Goal: Task Accomplishment & Management: Complete application form

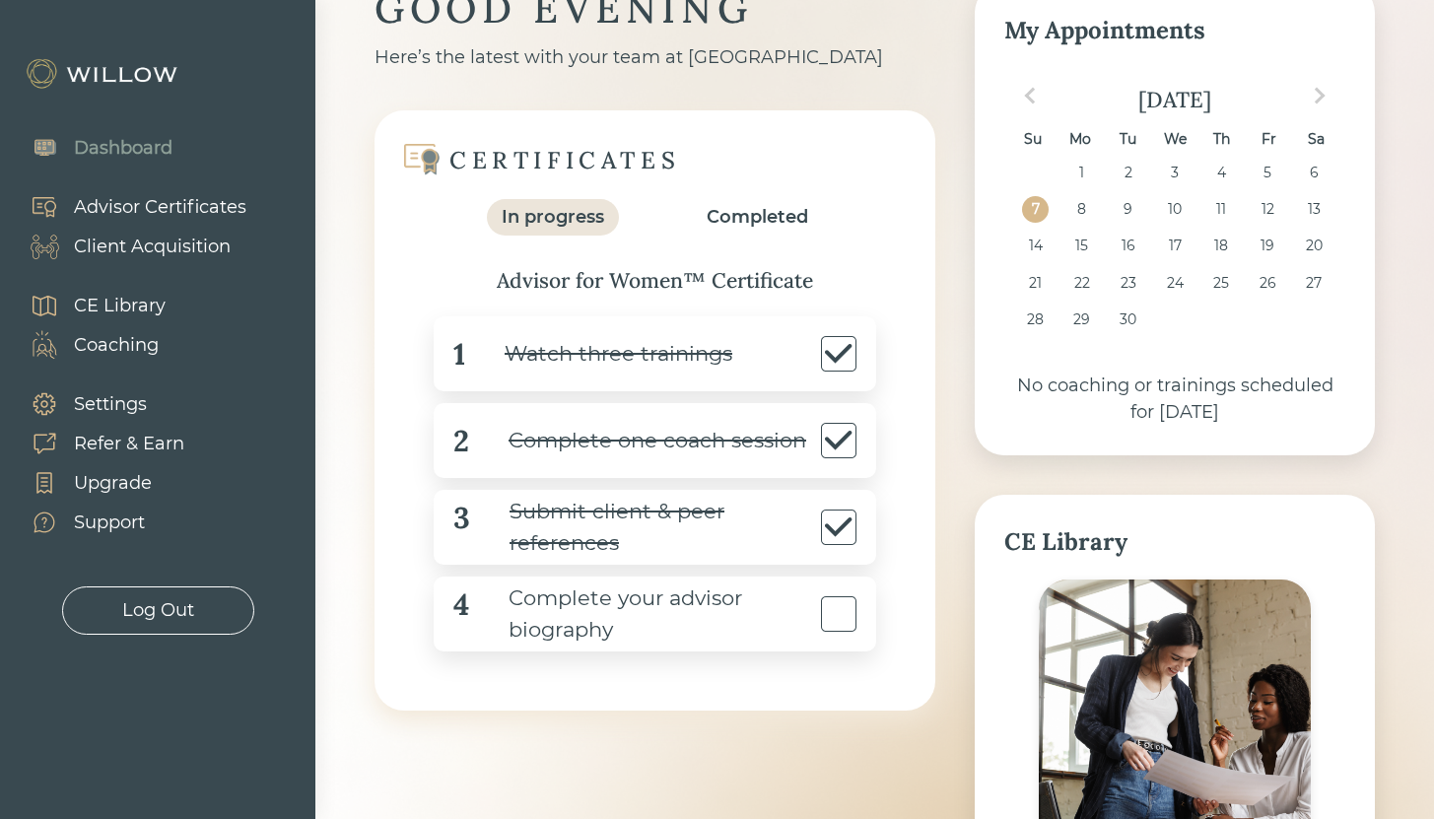
scroll to position [378, 0]
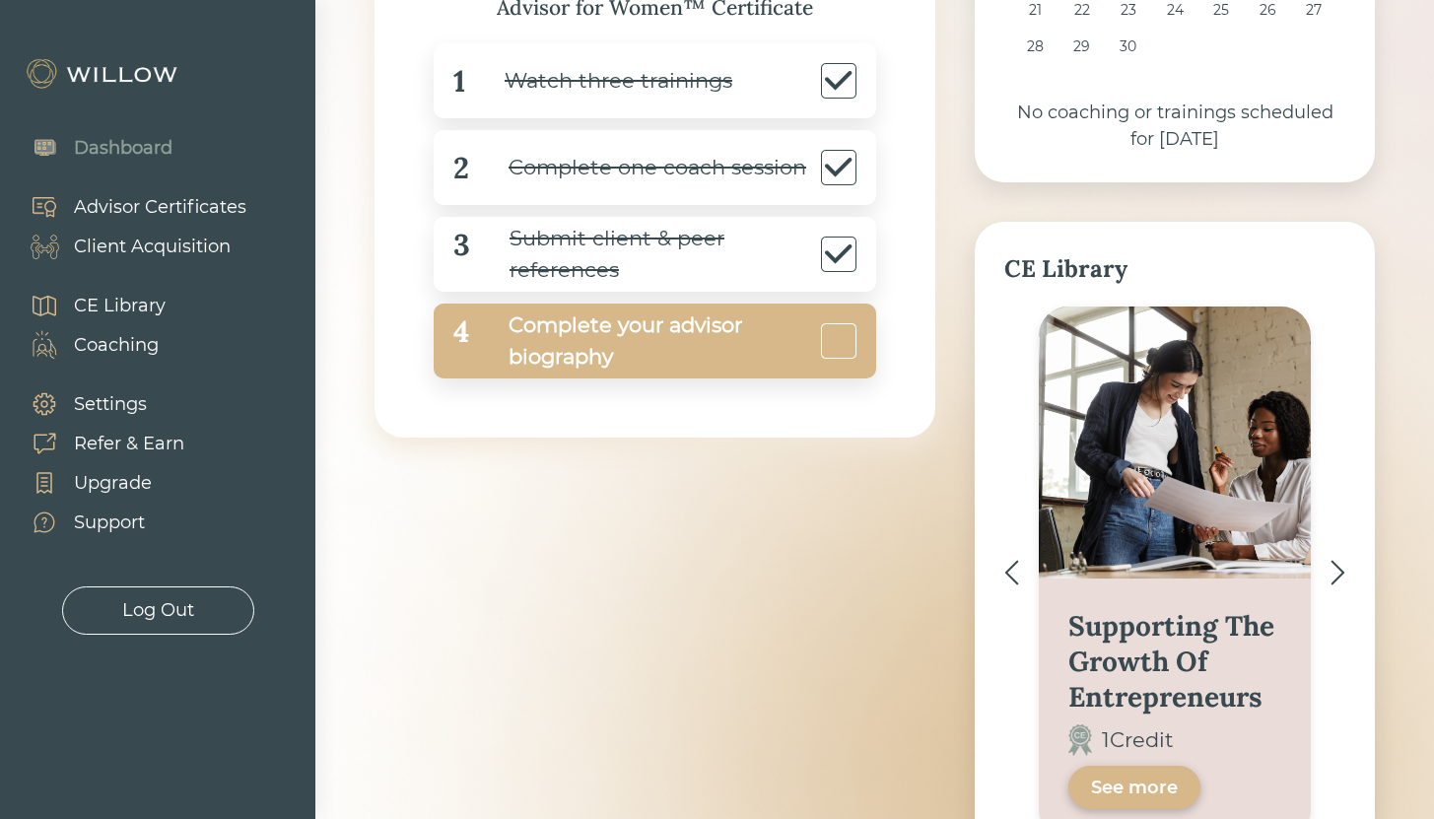
click at [606, 329] on div "Complete your advisor biography" at bounding box center [642, 340] width 347 height 63
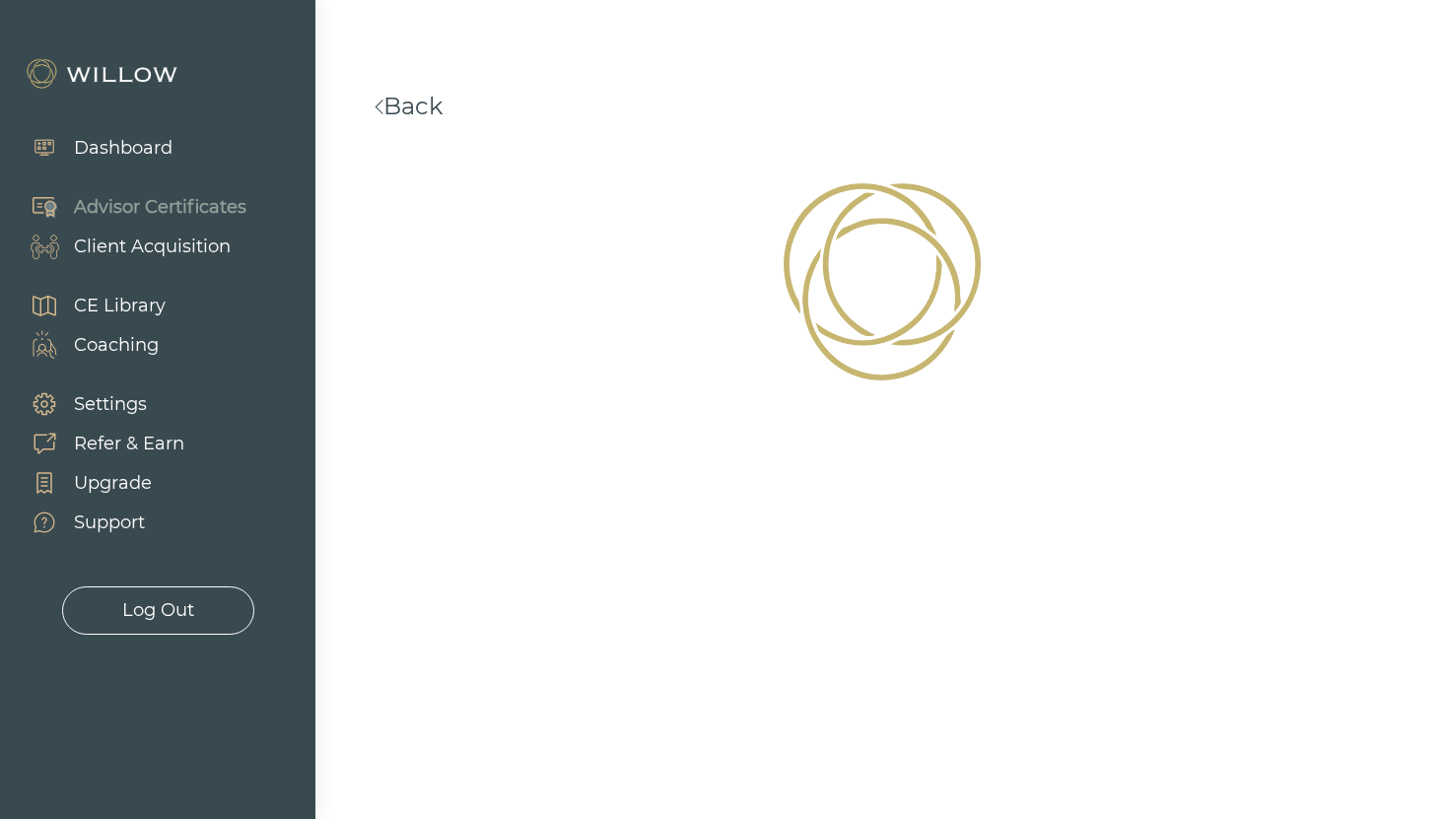
click at [418, 106] on link "Back" at bounding box center [409, 106] width 68 height 29
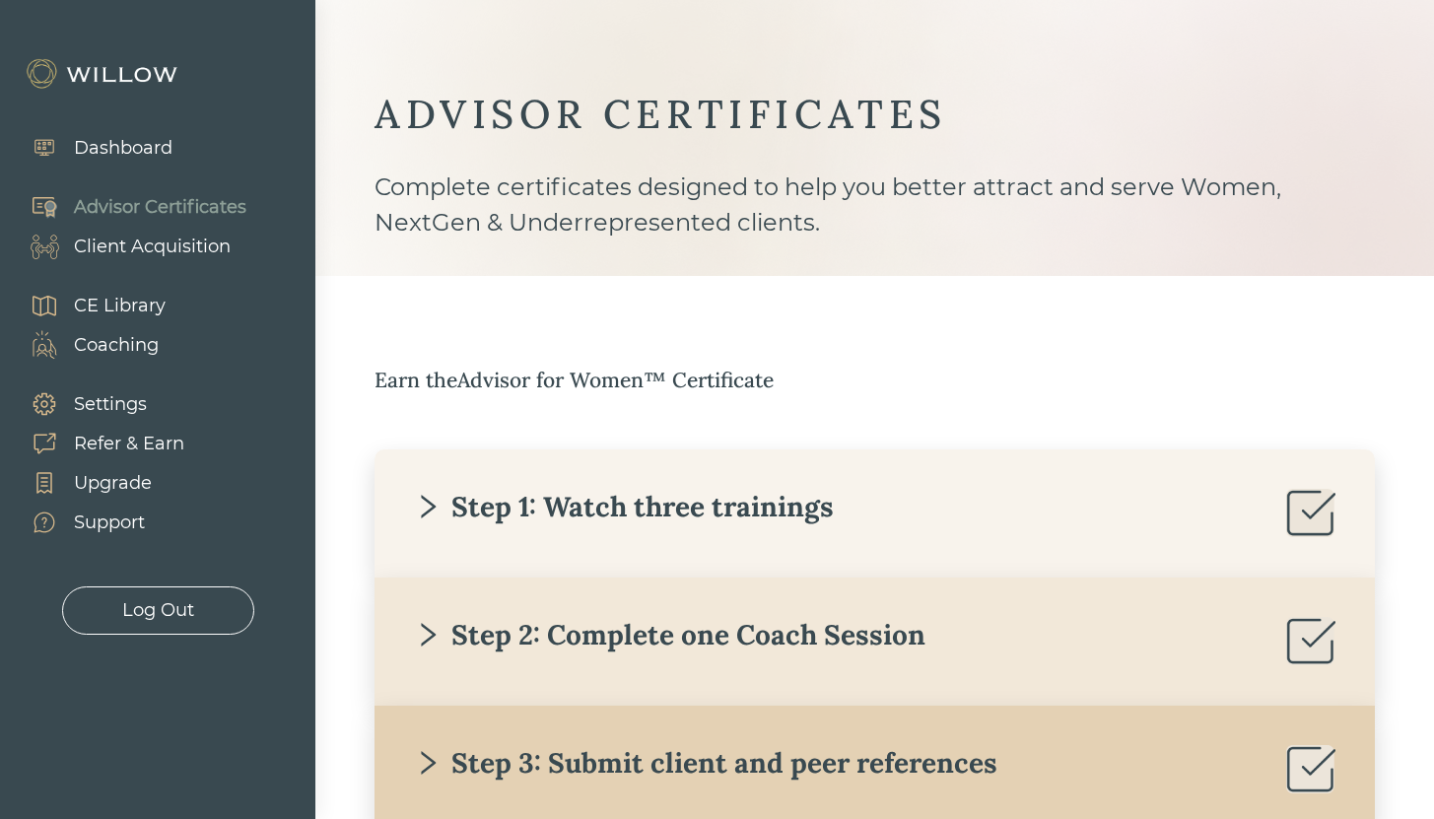
scroll to position [262, 0]
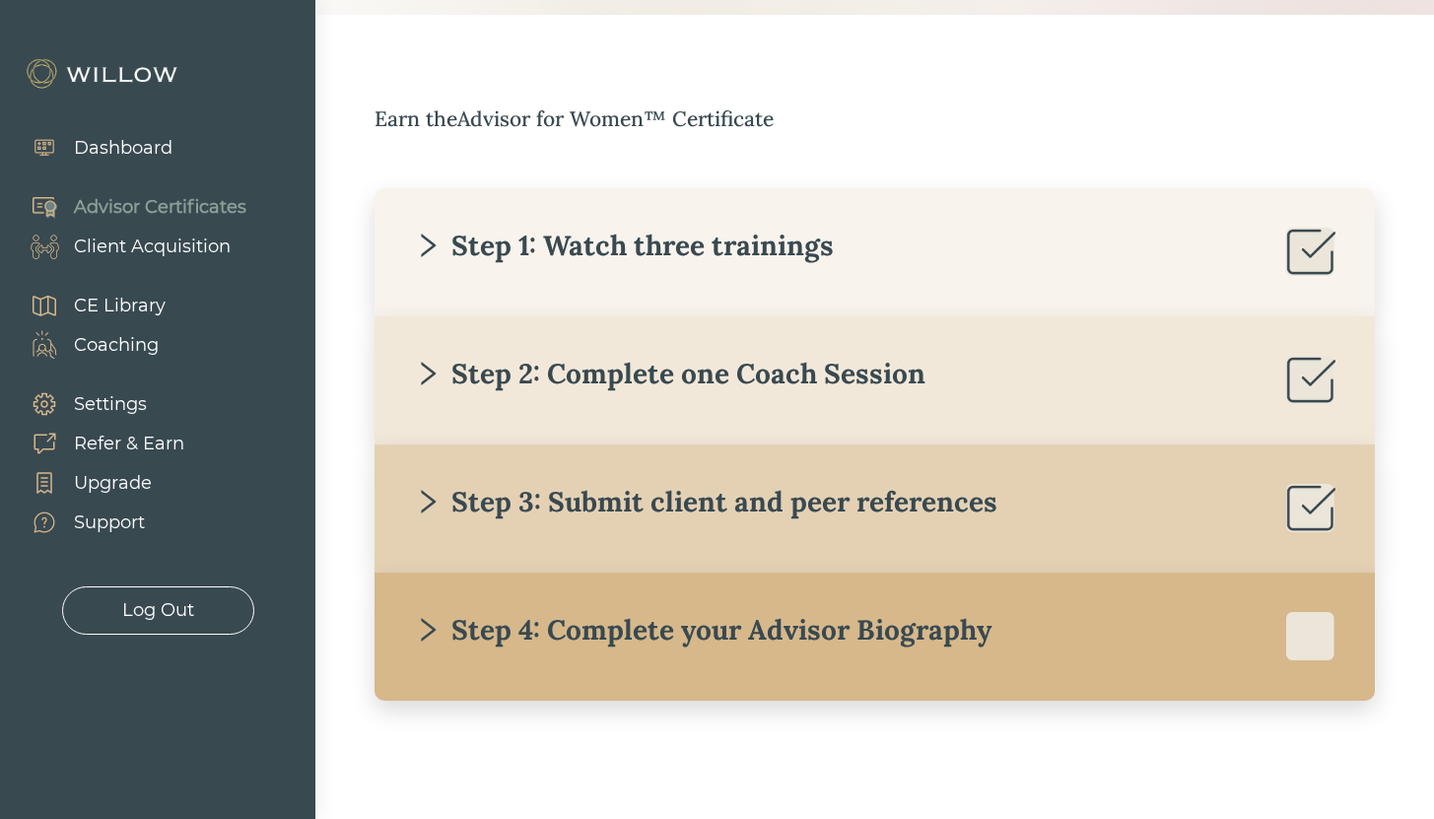
click at [693, 636] on div "Step 4: Complete your Advisor Biography" at bounding box center [703, 629] width 578 height 35
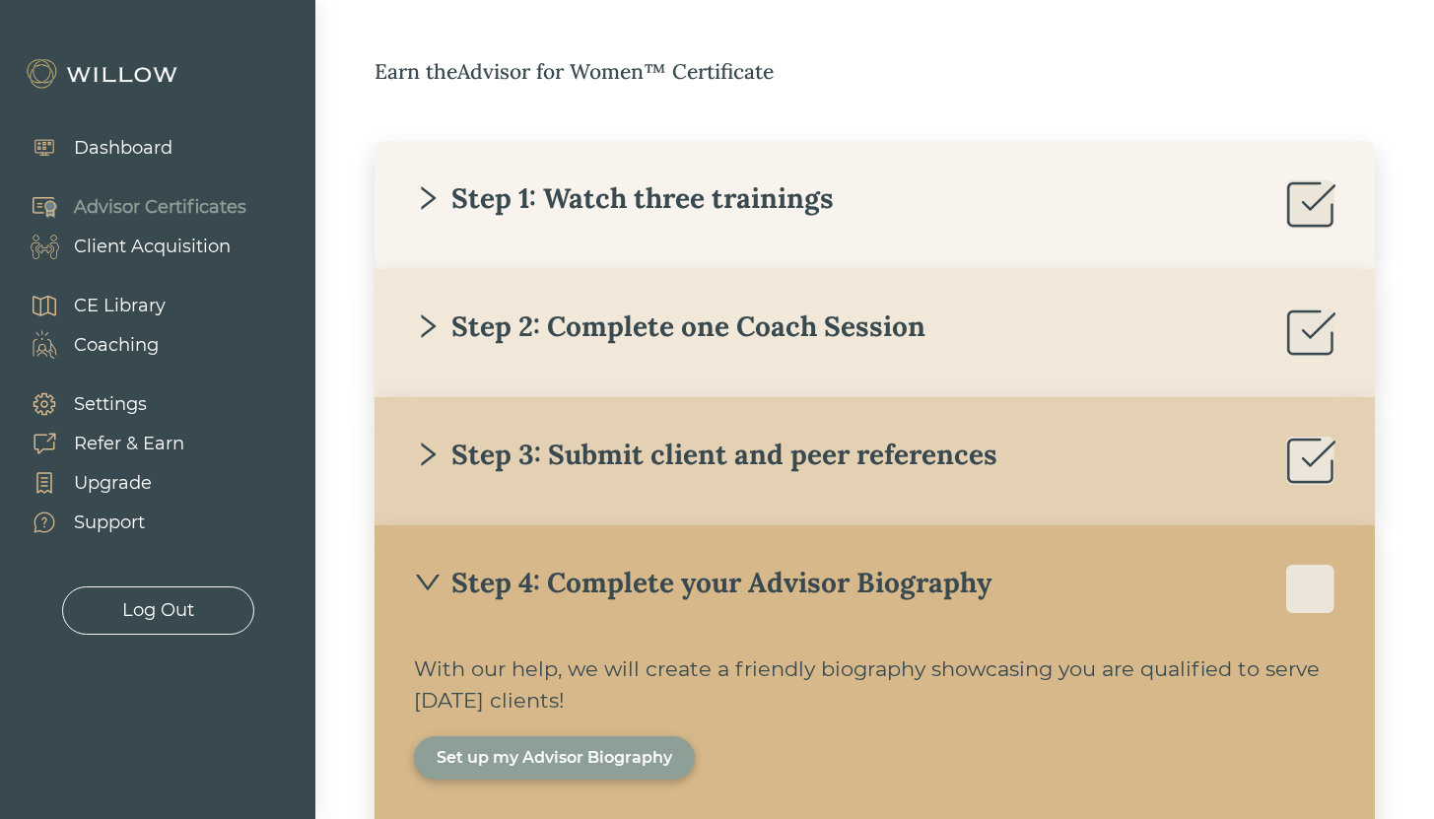
scroll to position [421, 0]
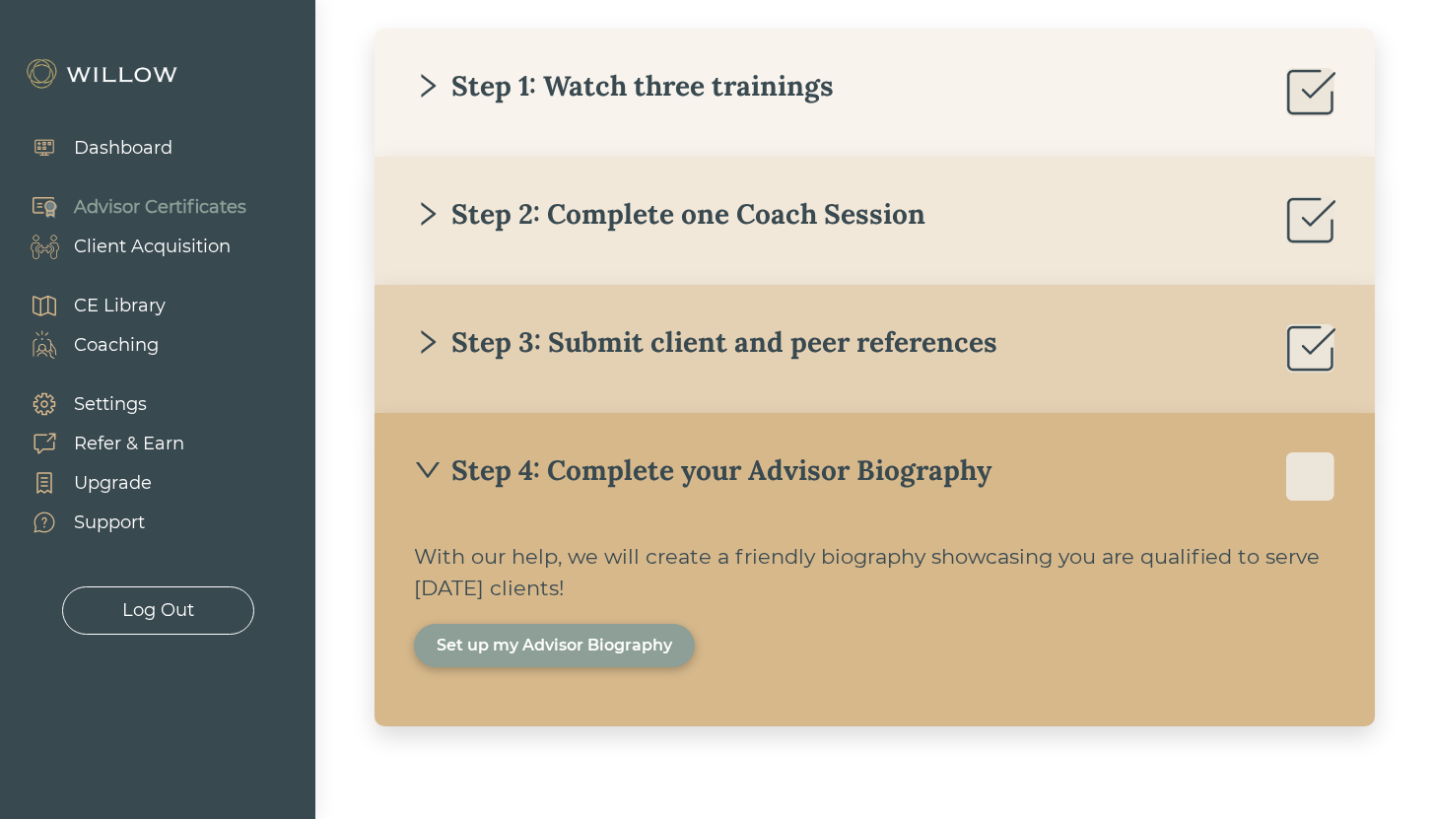
click at [665, 643] on div "Set up my Advisor Biography" at bounding box center [555, 646] width 236 height 24
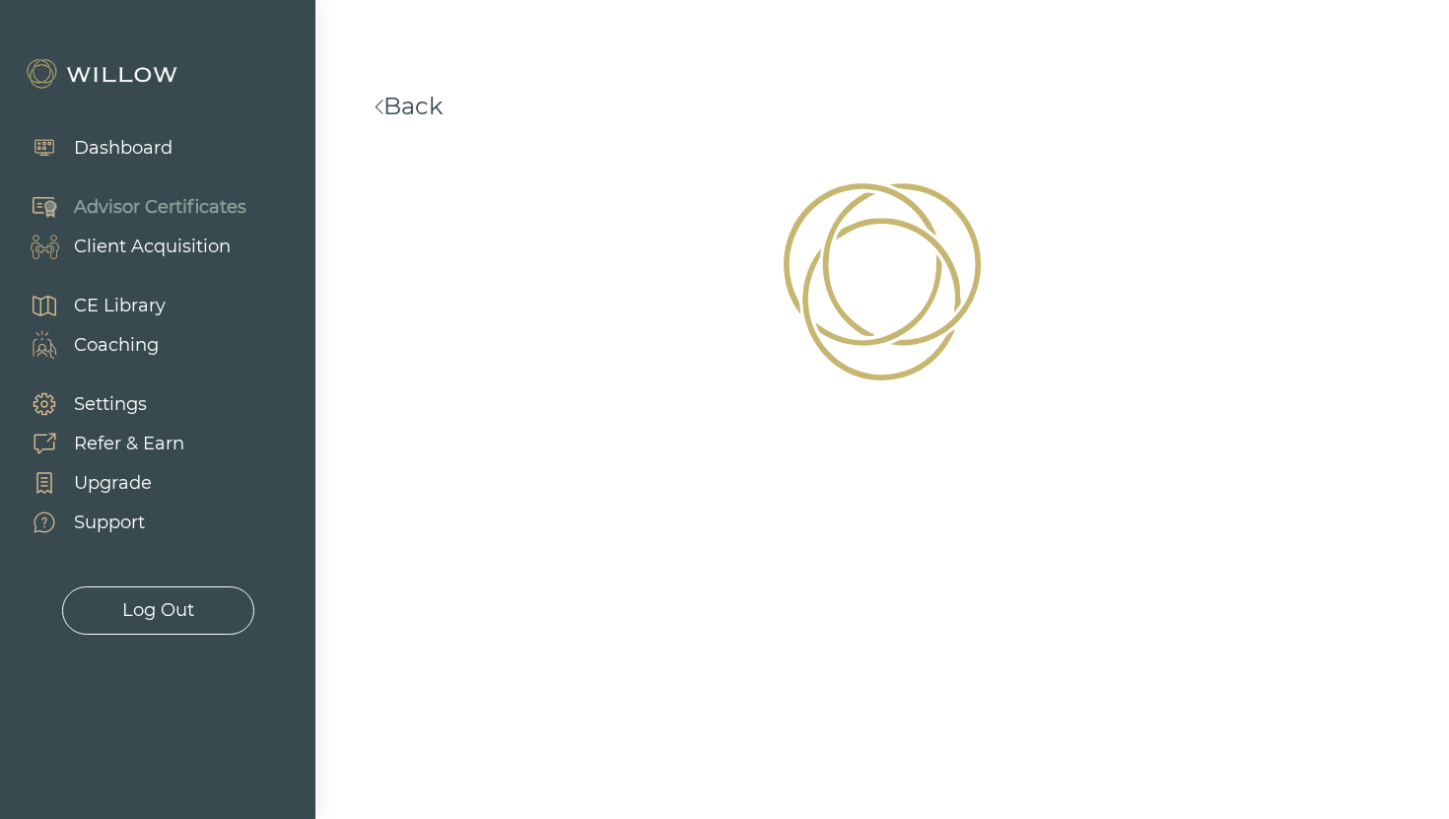
click at [437, 107] on link "Back" at bounding box center [409, 106] width 68 height 29
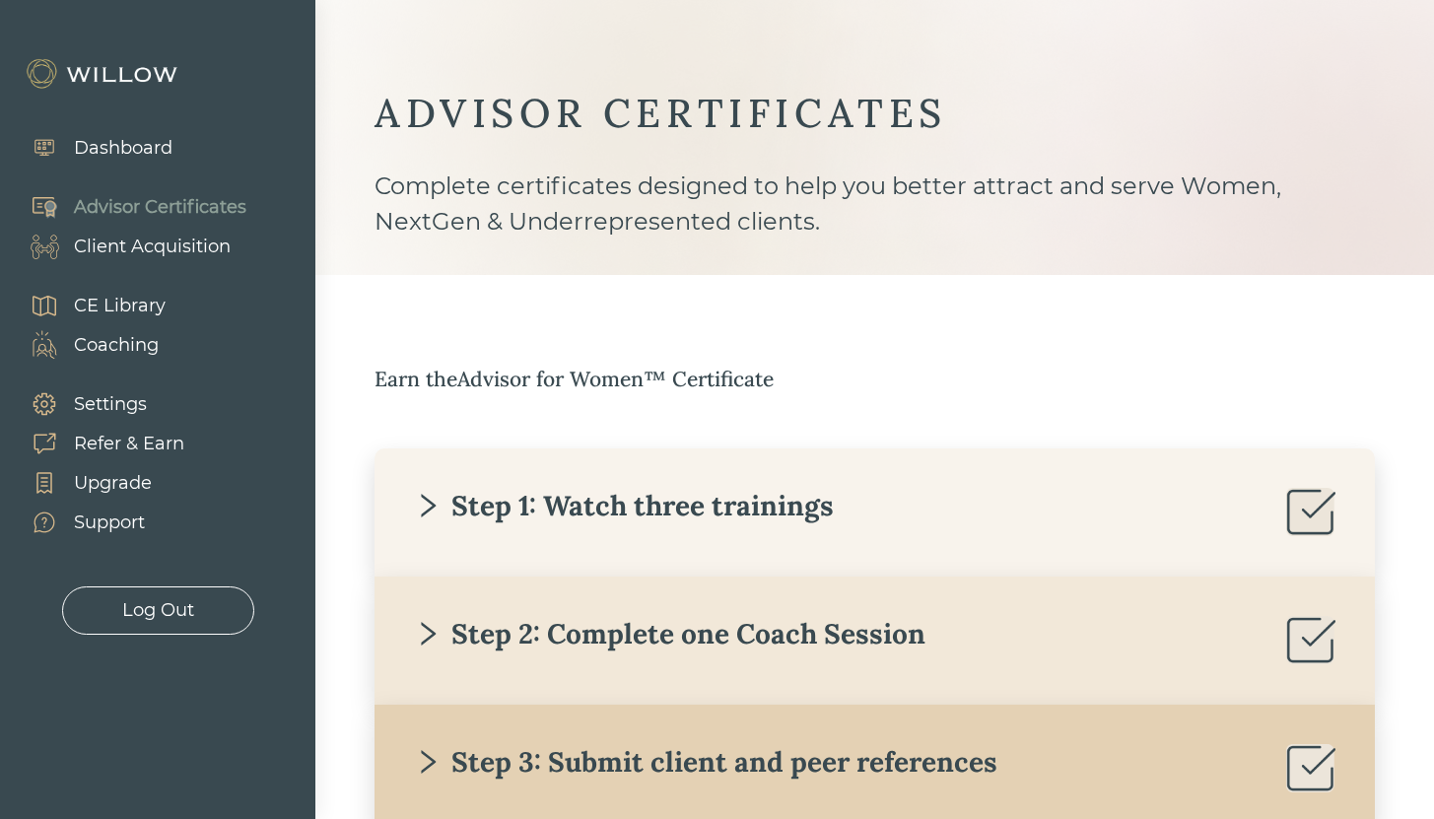
scroll to position [262, 0]
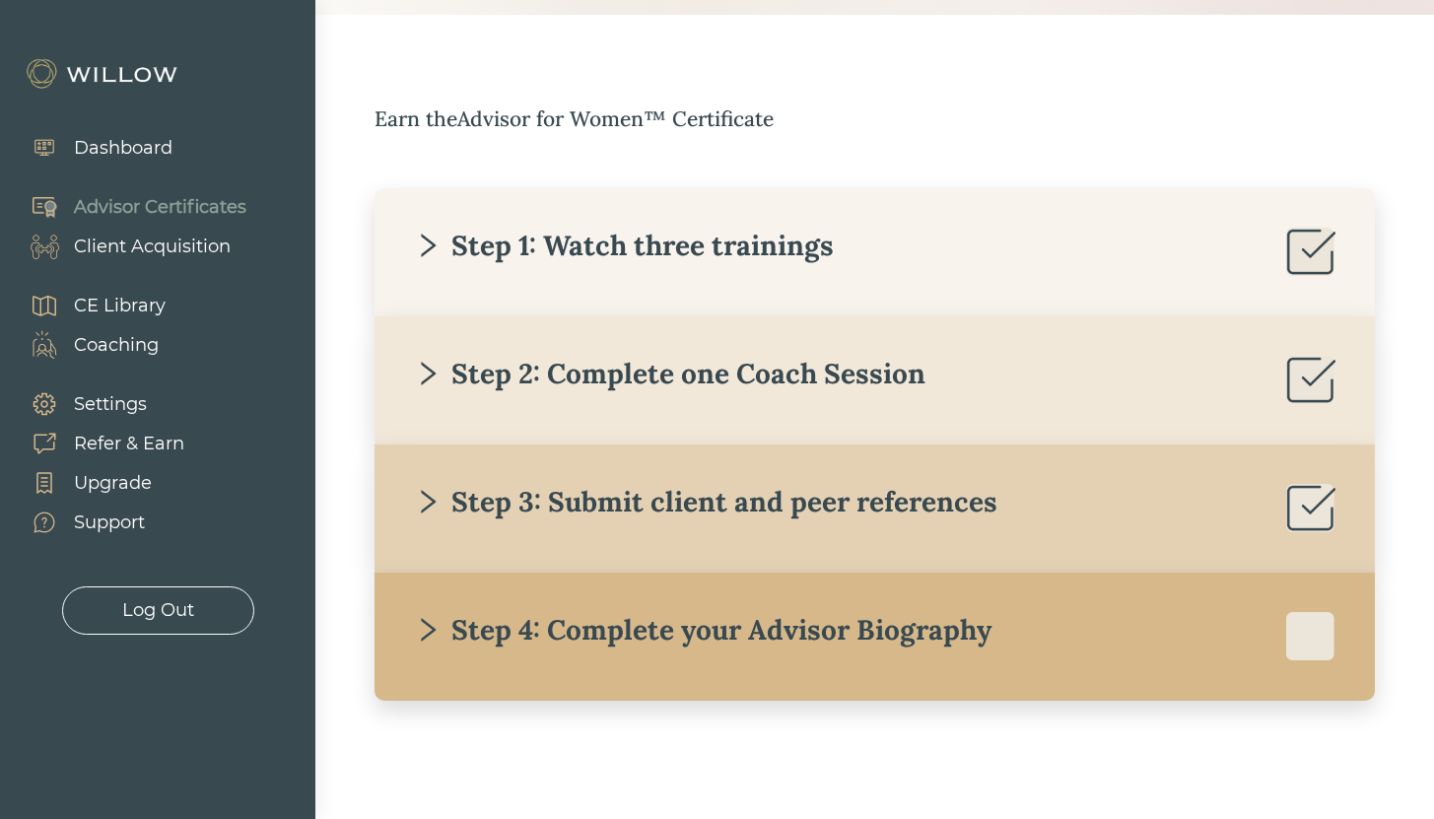
click at [692, 623] on div "Step 4: Complete your Advisor Biography" at bounding box center [703, 629] width 578 height 35
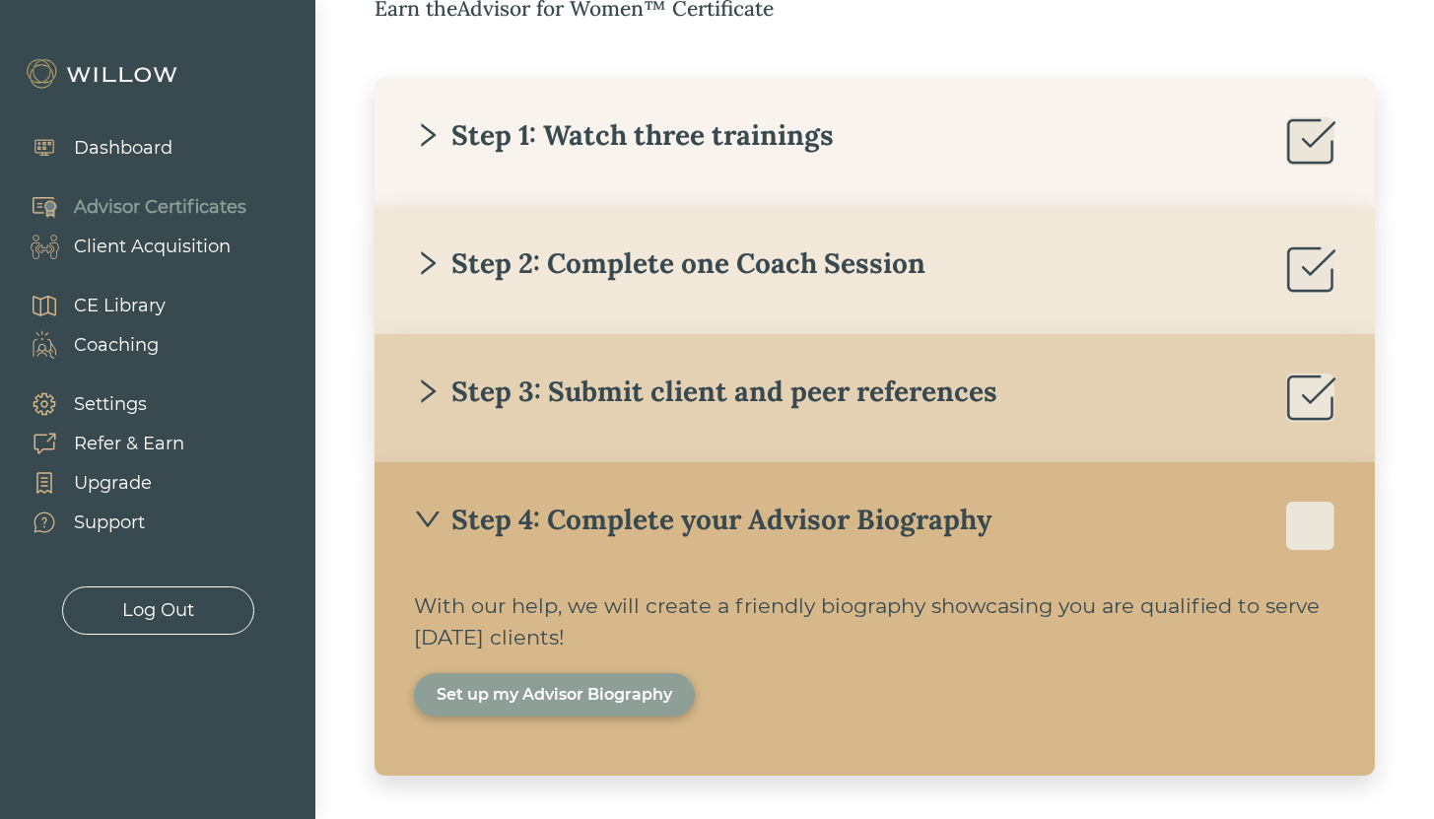
scroll to position [448, 0]
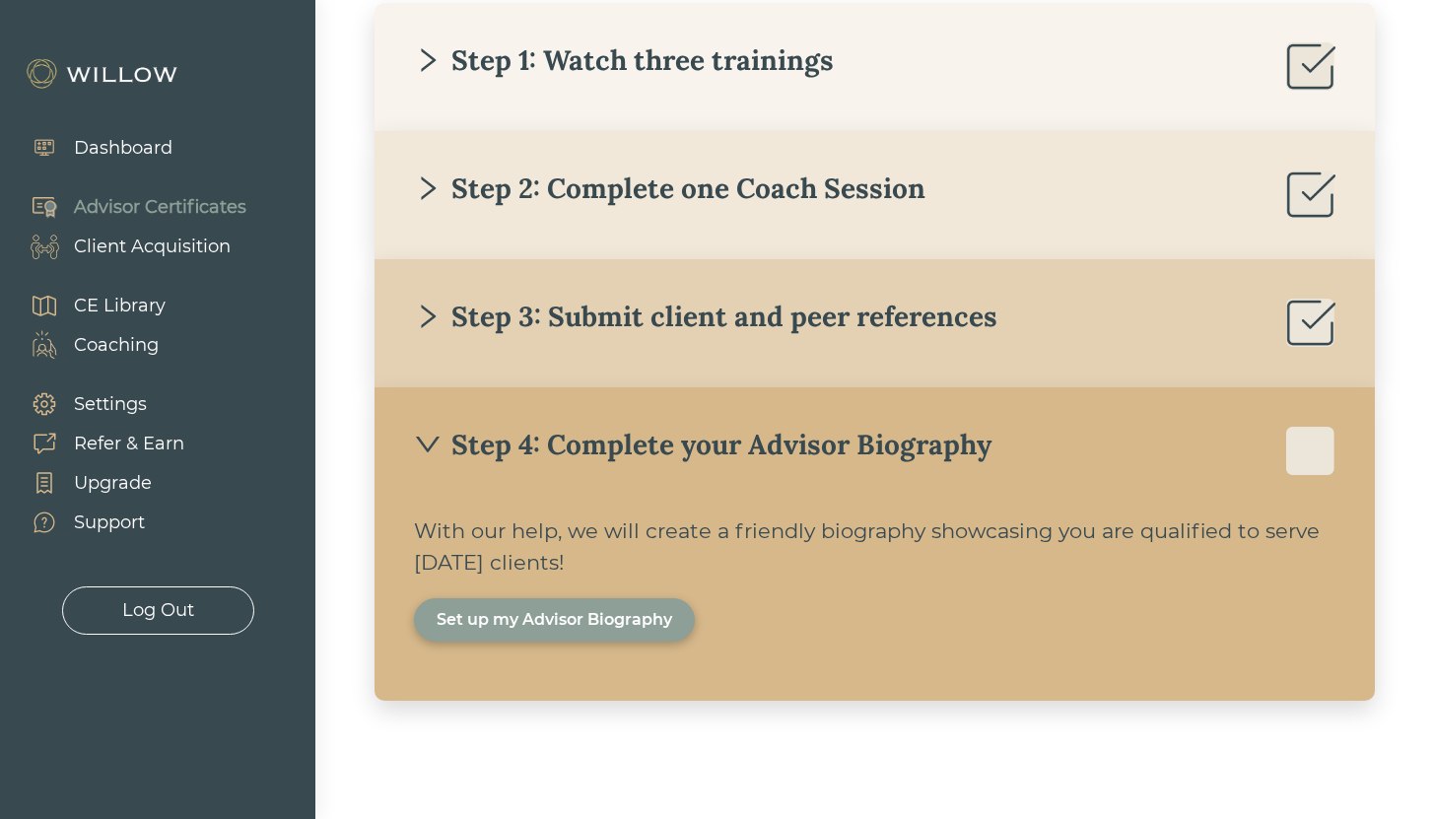
click at [530, 618] on div "Set up my Advisor Biography" at bounding box center [555, 620] width 236 height 24
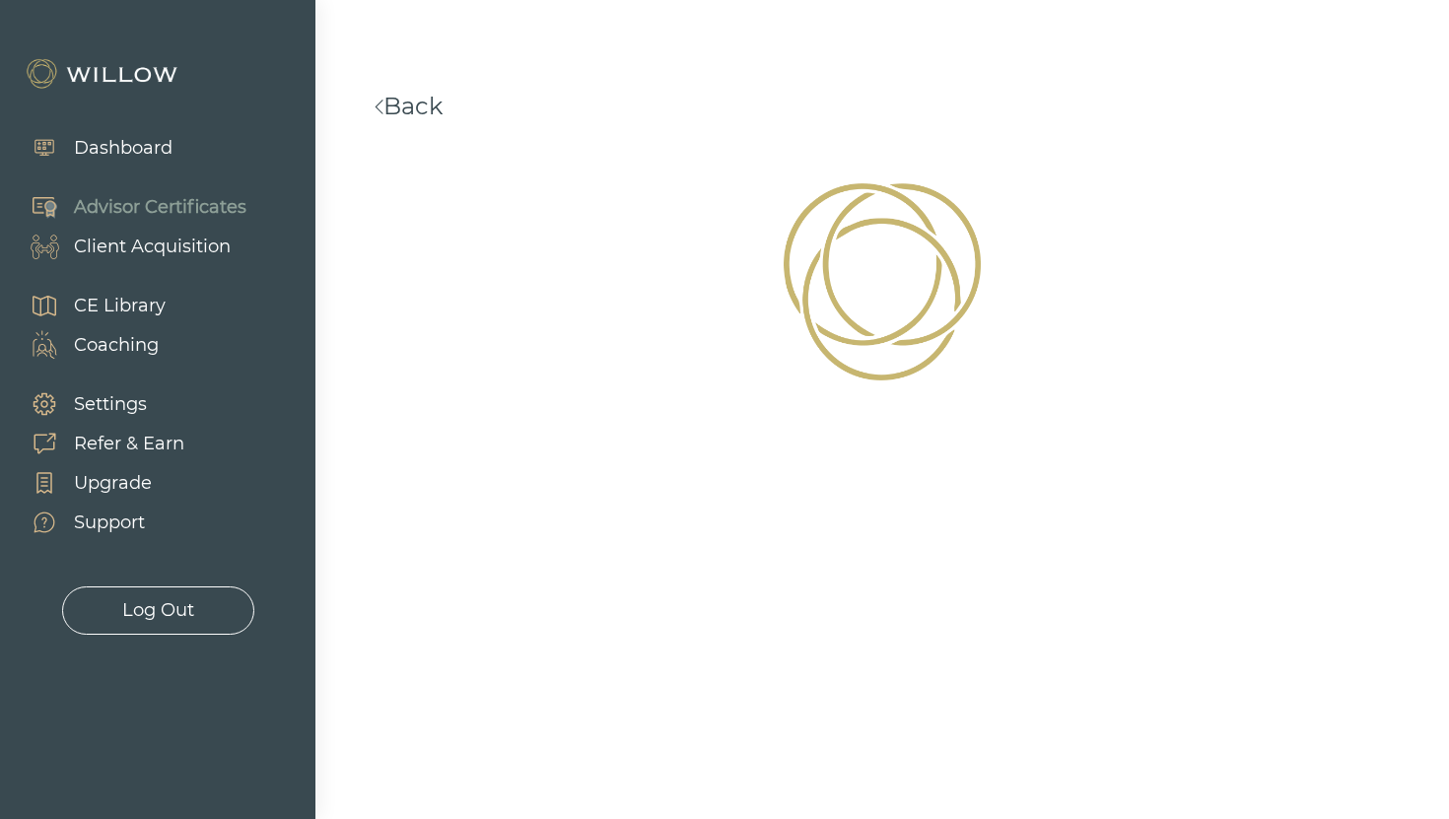
click at [425, 100] on link "Back" at bounding box center [409, 106] width 68 height 29
